Goal: Navigation & Orientation: Find specific page/section

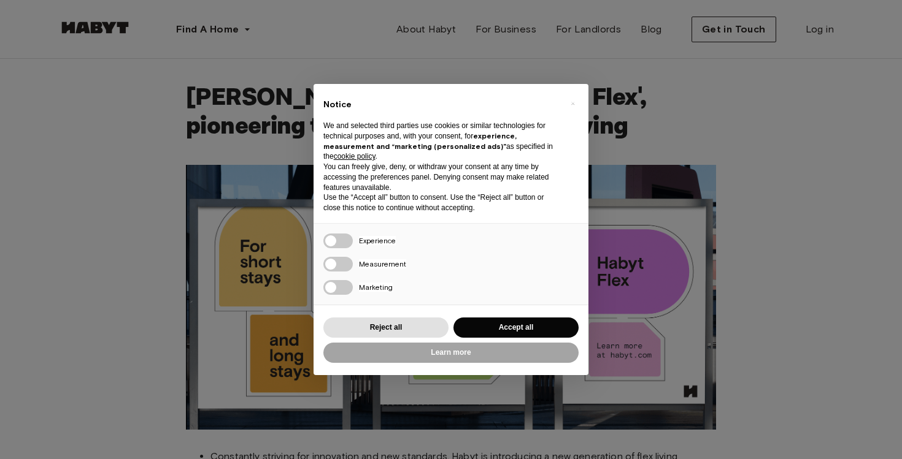
click at [418, 314] on div "× Notice We and selected third parties use cookies or similar technologies for …" at bounding box center [450, 229] width 275 height 291
click at [417, 324] on button "Reject all" at bounding box center [385, 328] width 125 height 20
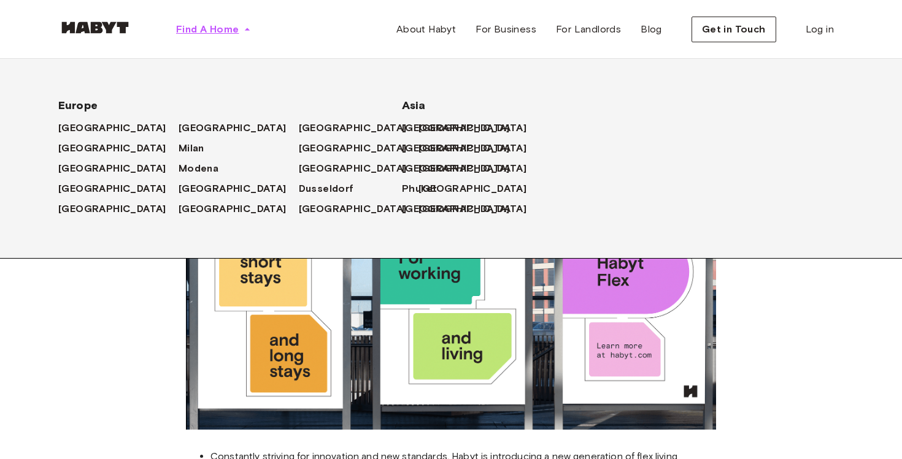
click at [223, 29] on span "Find A Home" at bounding box center [207, 29] width 63 height 15
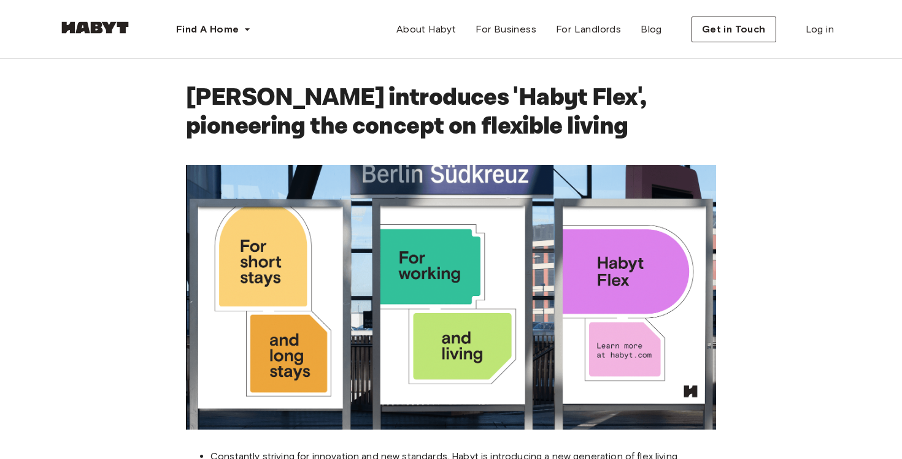
click at [102, 26] on img at bounding box center [95, 27] width 74 height 12
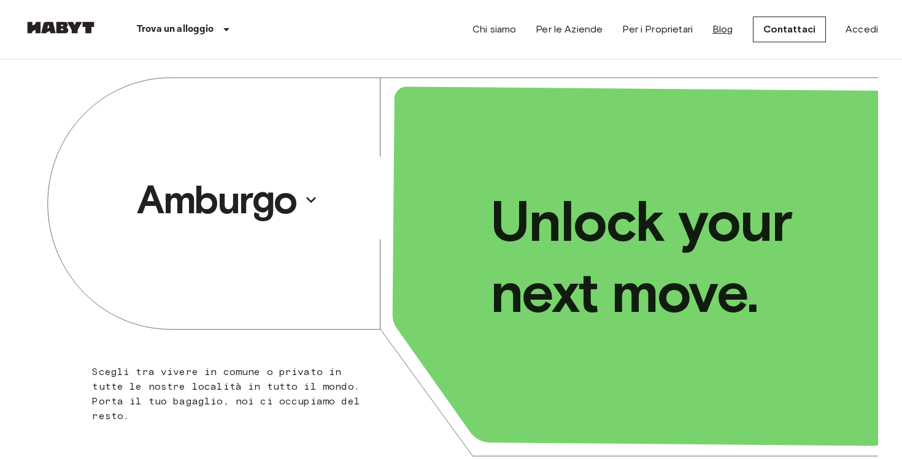
click at [728, 34] on link "Blog" at bounding box center [722, 29] width 21 height 15
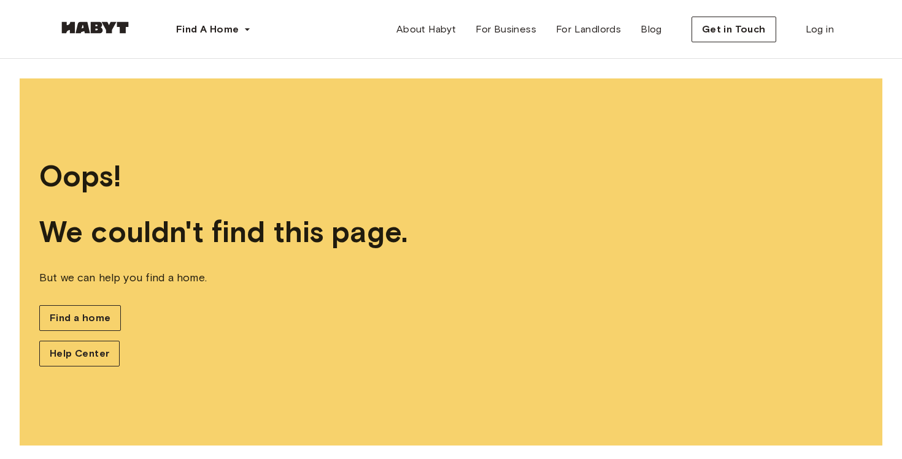
scroll to position [6, 0]
